Goal: Information Seeking & Learning: Learn about a topic

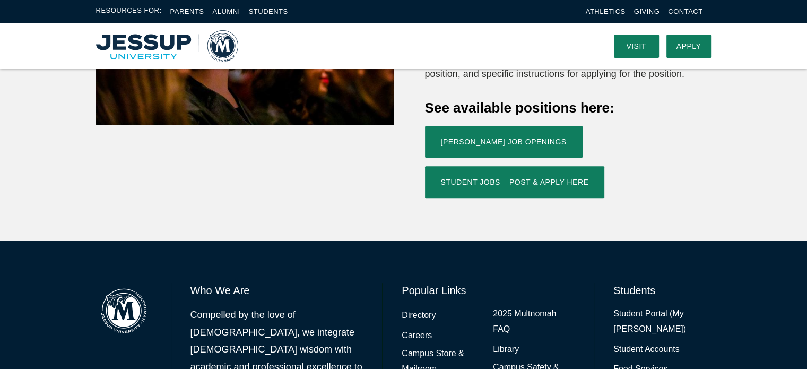
scroll to position [335, 0]
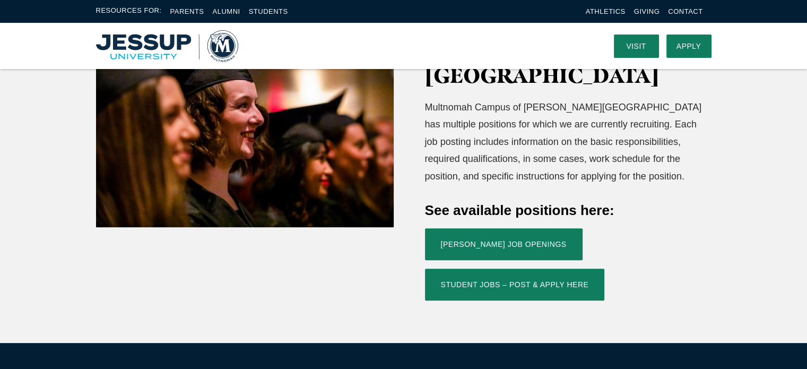
drag, startPoint x: 793, startPoint y: 152, endPoint x: 798, endPoint y: 148, distance: 6.4
click at [798, 148] on div "Work at [GEOGRAPHIC_DATA] [GEOGRAPHIC_DATA] of [PERSON_NAME][GEOGRAPHIC_DATA] h…" at bounding box center [403, 164] width 807 height 357
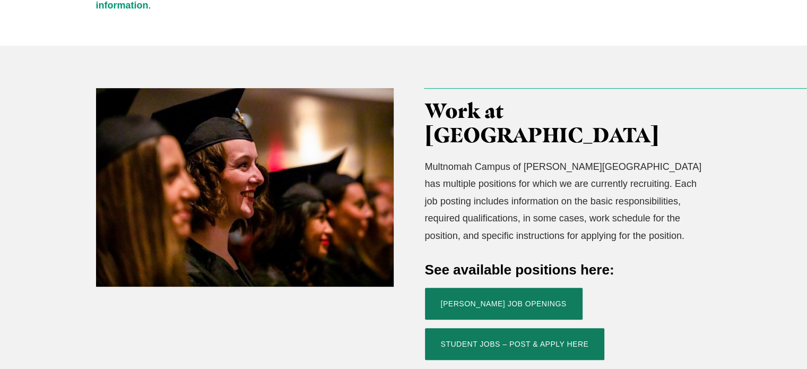
scroll to position [282, 0]
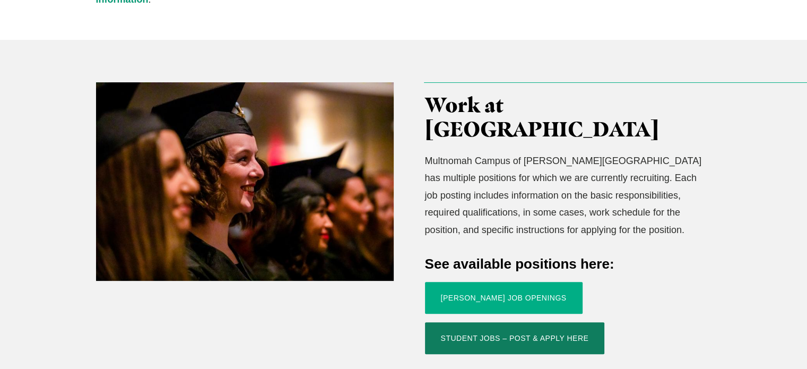
click at [438, 282] on link "[PERSON_NAME] Job Openings" at bounding box center [504, 298] width 158 height 32
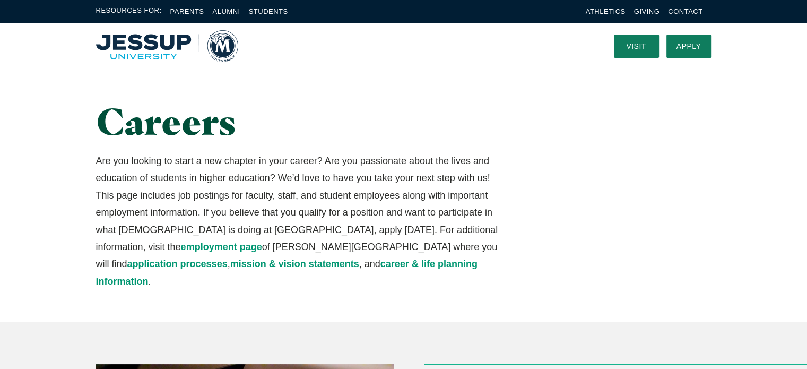
click at [381, 135] on h1 "Careers" at bounding box center [298, 121] width 404 height 41
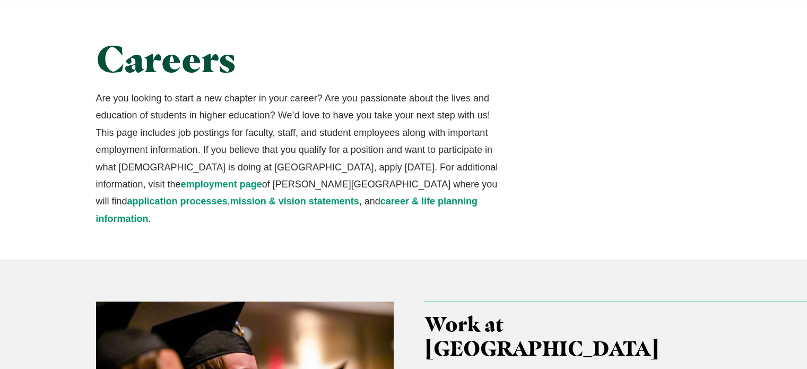
scroll to position [64, 0]
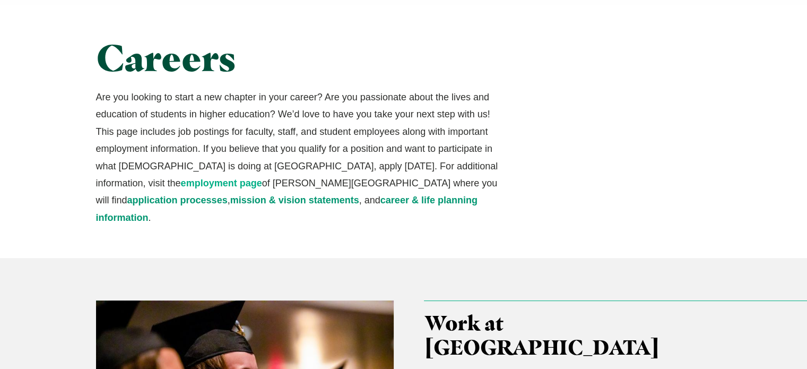
click at [181, 184] on link "employment page" at bounding box center [221, 183] width 81 height 11
